Goal: Task Accomplishment & Management: Use online tool/utility

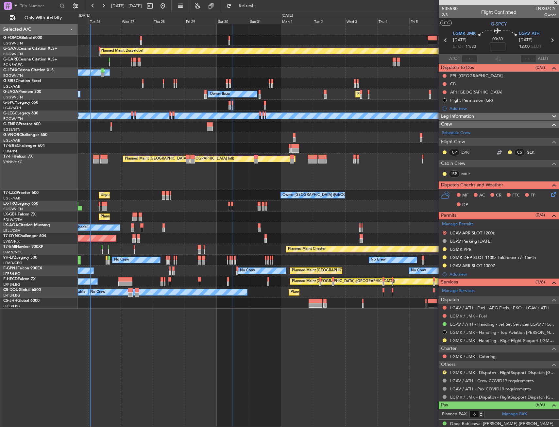
scroll to position [80, 0]
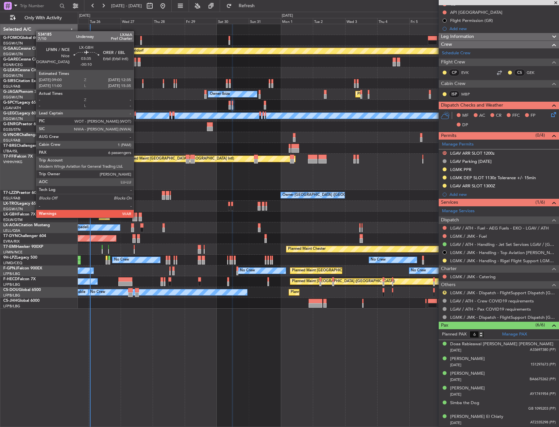
click at [137, 217] on div at bounding box center [134, 219] width 5 height 5
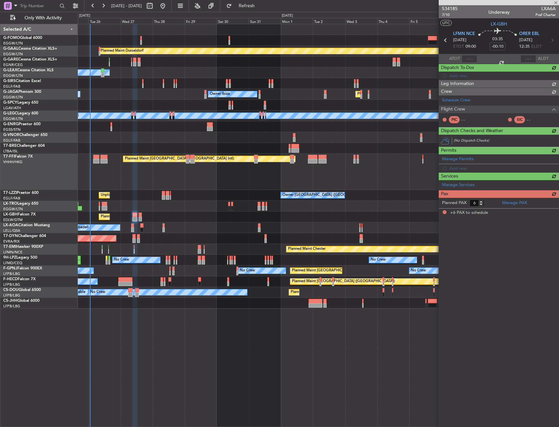
scroll to position [0, 0]
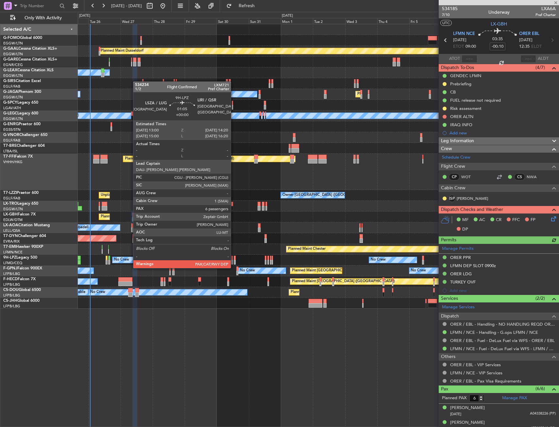
click at [233, 262] on div "No Crew No Crew No Crew" at bounding box center [318, 260] width 481 height 11
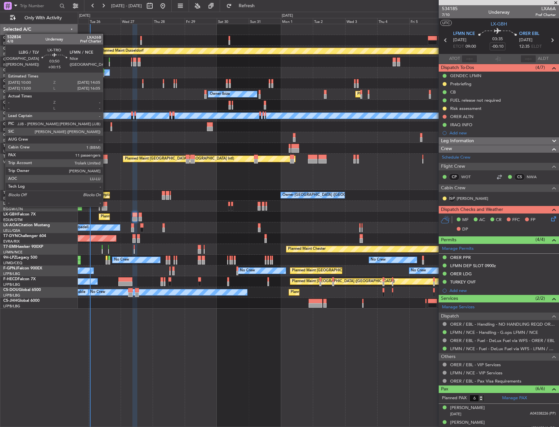
click at [106, 206] on div at bounding box center [105, 208] width 6 height 5
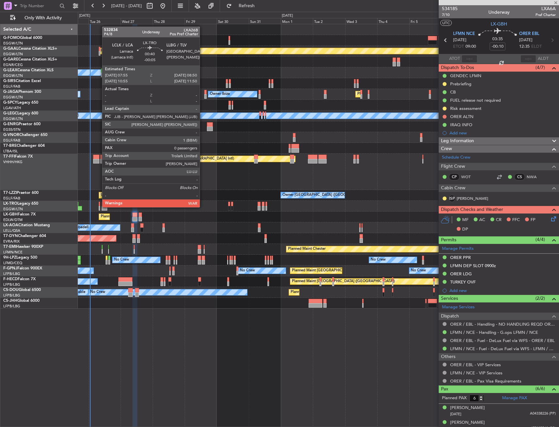
type input "+00:15"
type input "11"
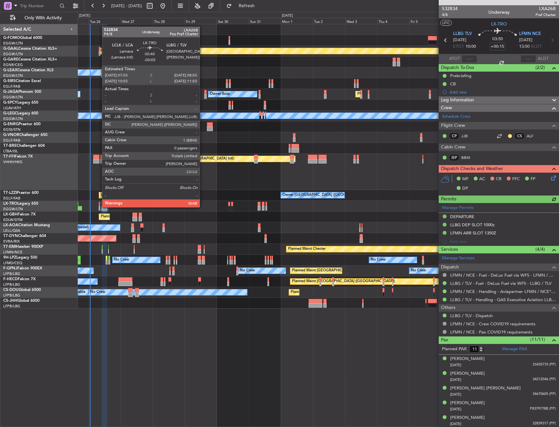
click at [99, 207] on div at bounding box center [99, 208] width 1 height 5
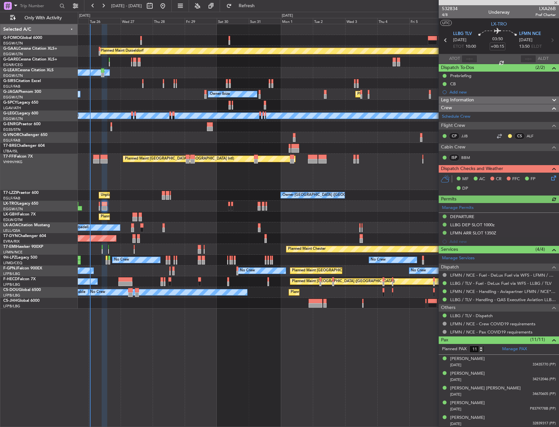
type input "-00:05"
type input "0"
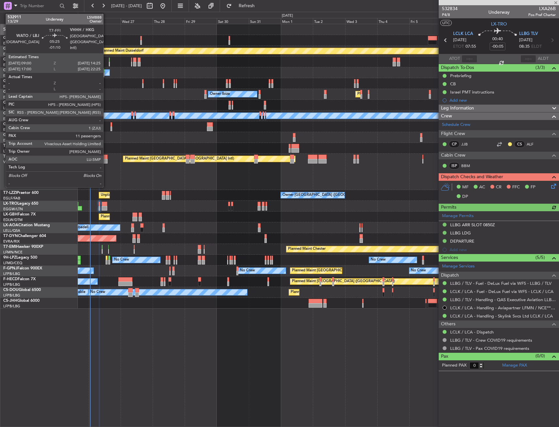
click at [106, 156] on div at bounding box center [104, 157] width 8 height 5
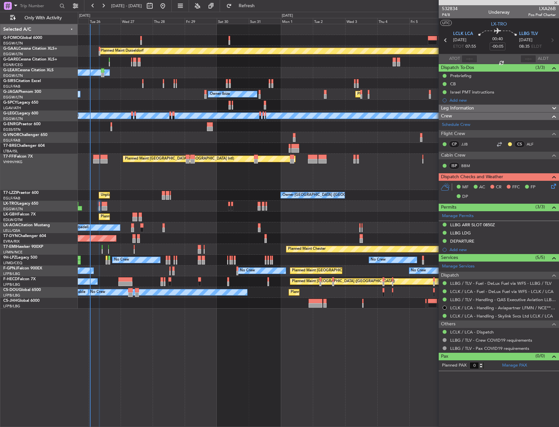
type input "-01:10"
type input "11"
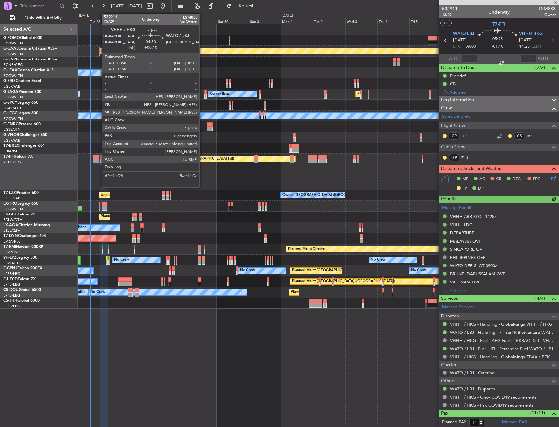
click at [98, 158] on div at bounding box center [96, 157] width 6 height 5
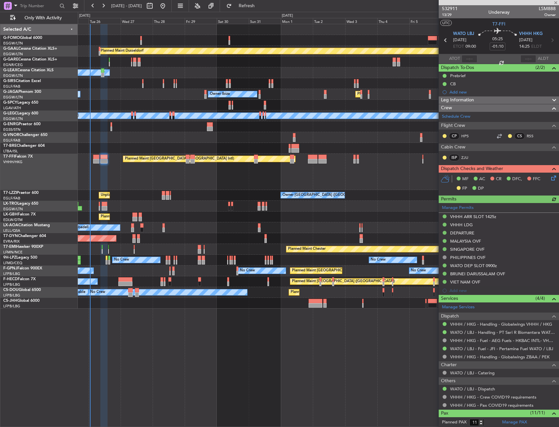
type input "+00:10"
type input "0"
